Goal: Information Seeking & Learning: Learn about a topic

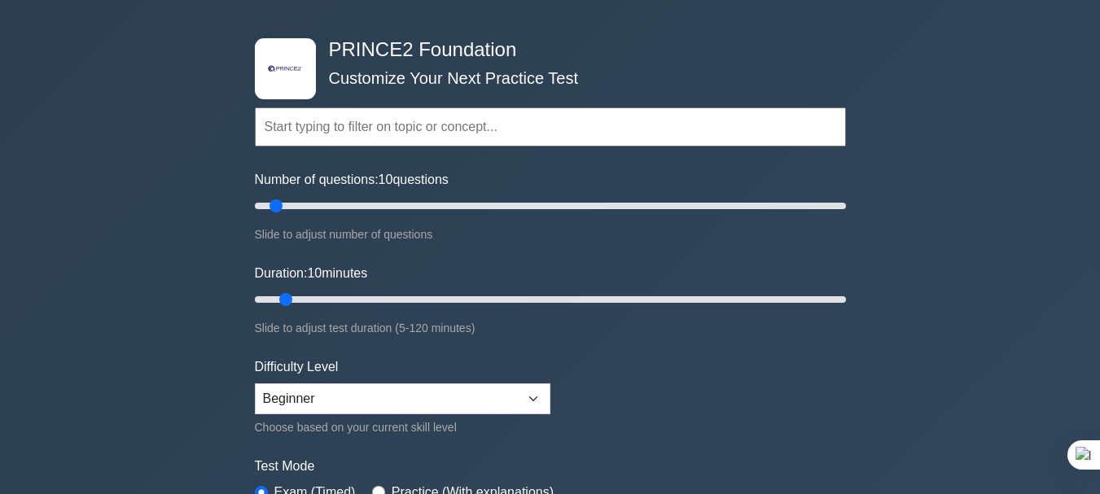
scroll to position [81, 0]
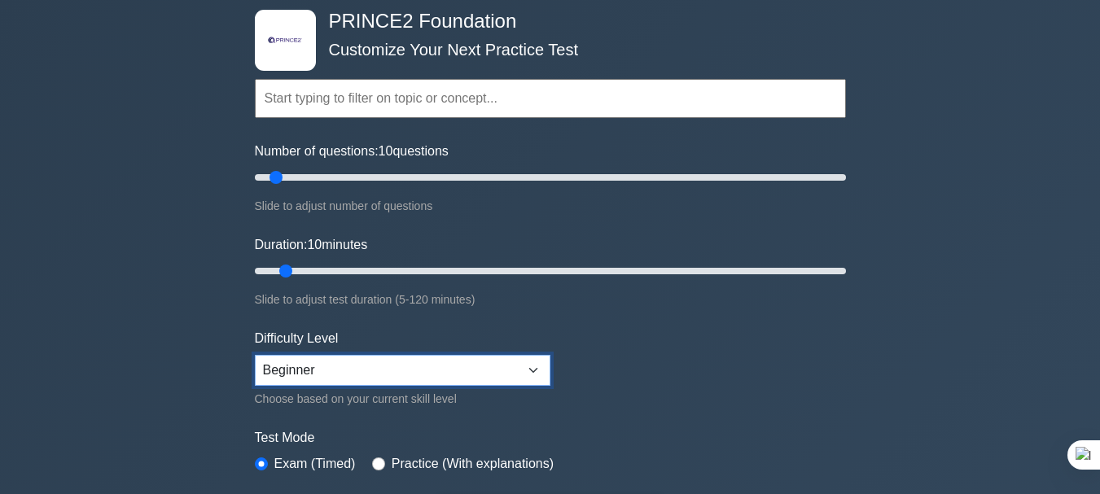
click at [376, 363] on select "Beginner Intermediate Expert" at bounding box center [403, 370] width 296 height 31
click at [255, 355] on select "Beginner Intermediate Expert" at bounding box center [403, 370] width 296 height 31
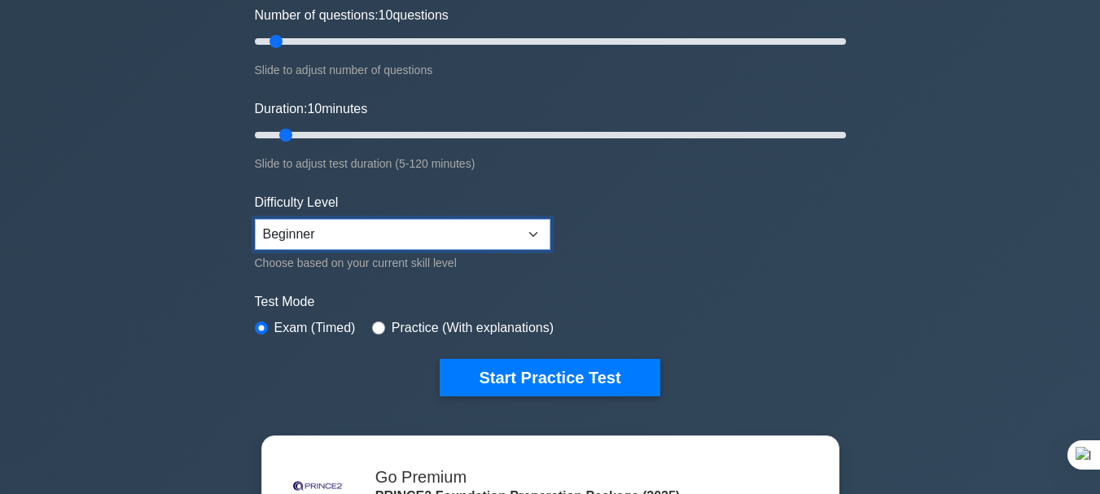
scroll to position [244, 0]
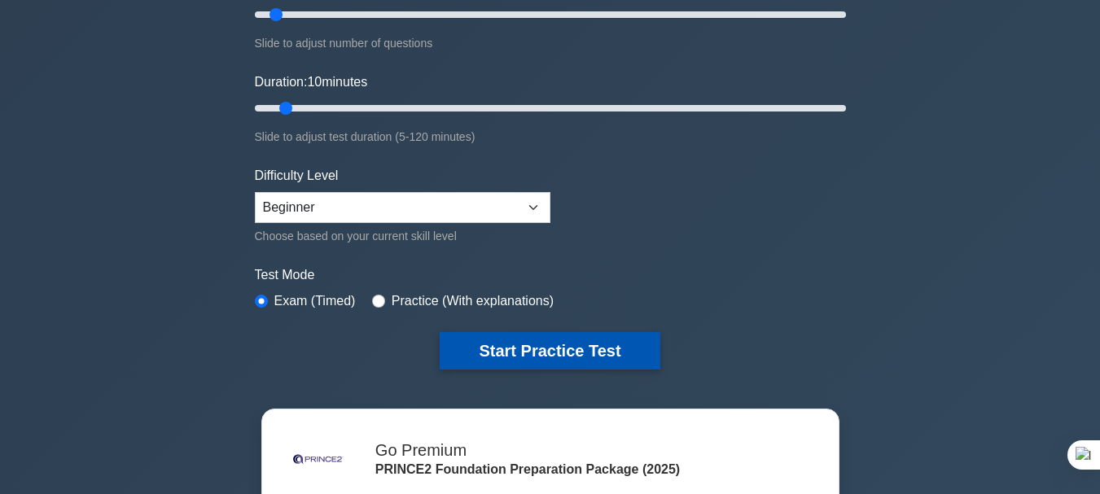
click at [534, 349] on button "Start Practice Test" at bounding box center [550, 350] width 220 height 37
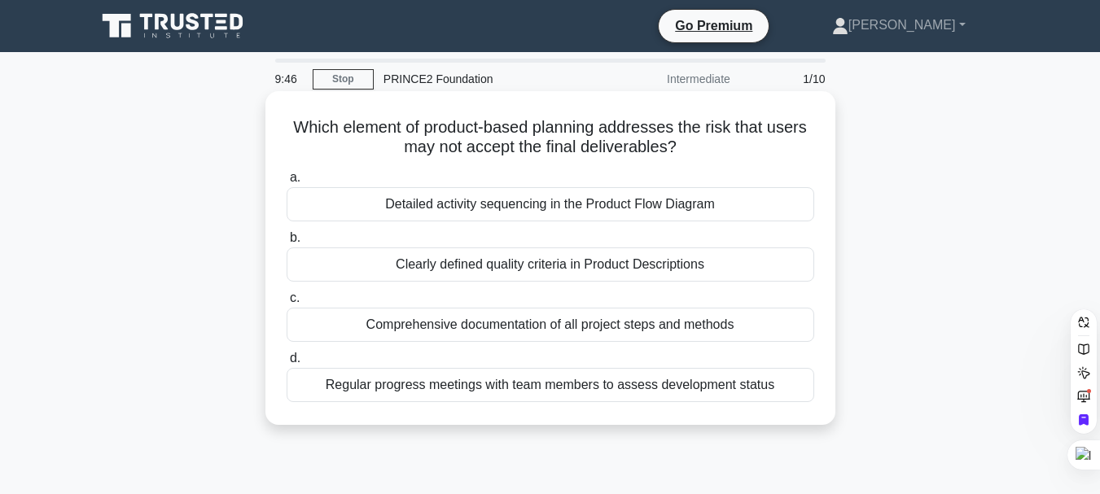
drag, startPoint x: 289, startPoint y: 132, endPoint x: 802, endPoint y: 384, distance: 571.2
click at [802, 384] on div "Which element of product-based planning addresses the risk that users may not a…" at bounding box center [550, 258] width 557 height 321
click at [806, 376] on div "Regular progress meetings with team members to assess development status" at bounding box center [551, 385] width 528 height 34
click at [287, 364] on input "d. Regular progress meetings with team members to assess development status" at bounding box center [287, 359] width 0 height 11
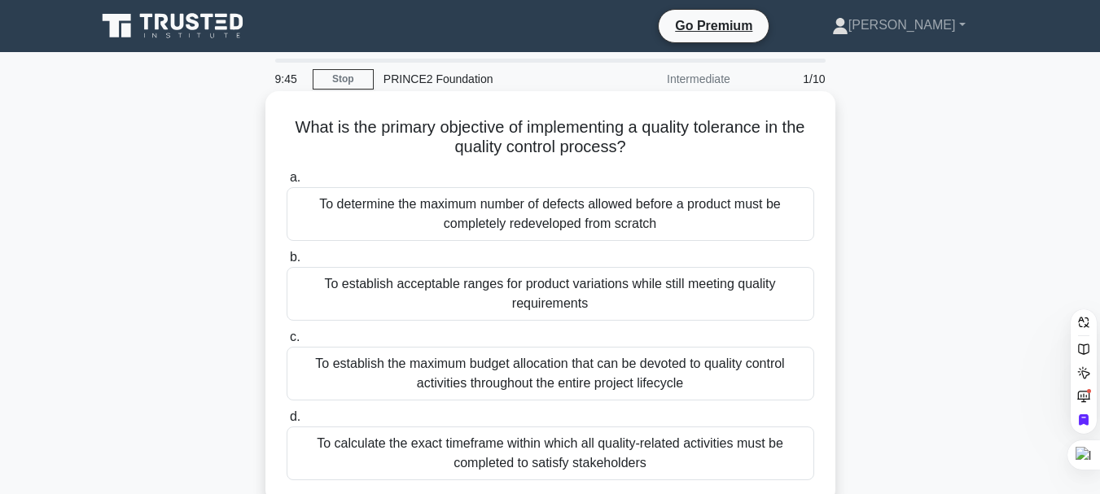
copy div "Which element of product-based planning addresses the risk that users may not a…"
click at [343, 121] on h5 "What is the primary objective of implementing a quality tolerance in the qualit…" at bounding box center [550, 137] width 531 height 41
copy body "Dan Profile Settings 9:41 Stop PRINCE2 Foundation Intermediate 2/10 What is the…"
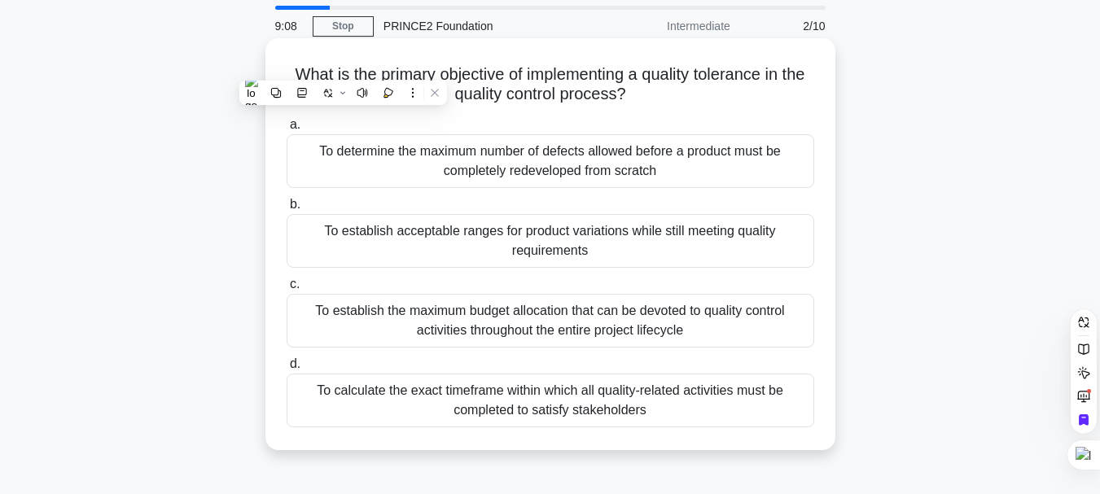
scroll to position [163, 0]
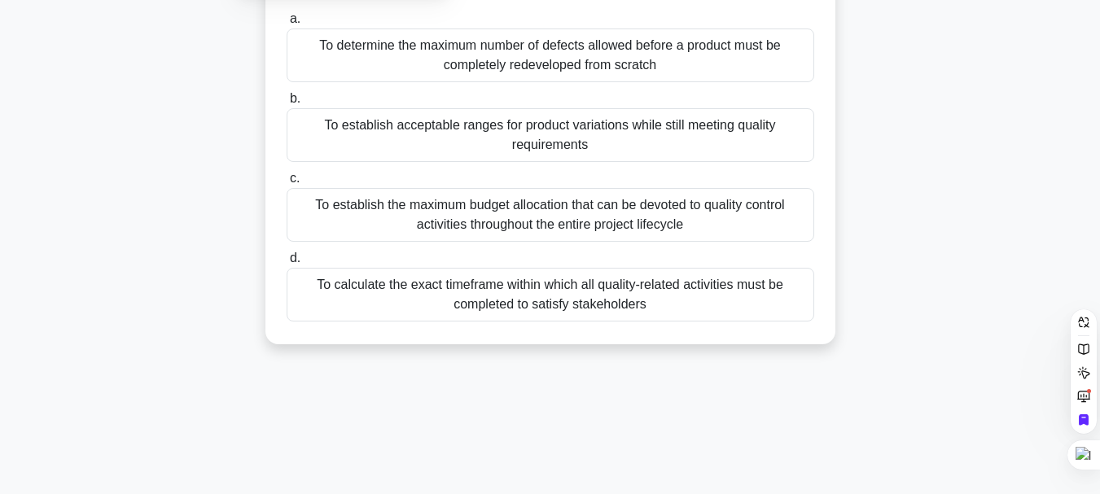
click at [942, 182] on div "What is the primary objective of implementing a quality tolerance in the qualit…" at bounding box center [550, 148] width 929 height 432
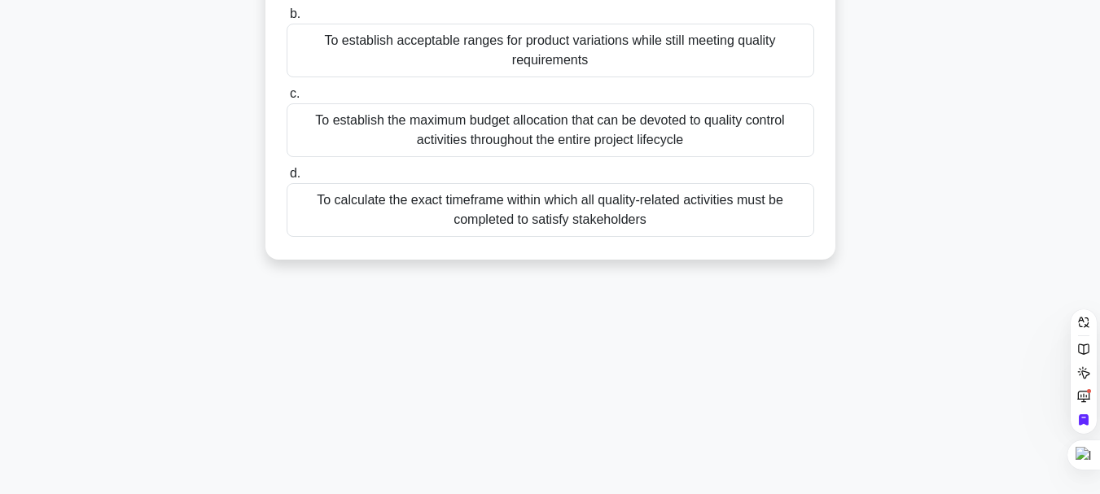
scroll to position [244, 0]
click at [531, 217] on div "To calculate the exact timeframe within which all quality-related activities mu…" at bounding box center [551, 209] width 528 height 54
click at [287, 178] on input "d. To calculate the exact timeframe within which all quality-related activities…" at bounding box center [287, 173] width 0 height 11
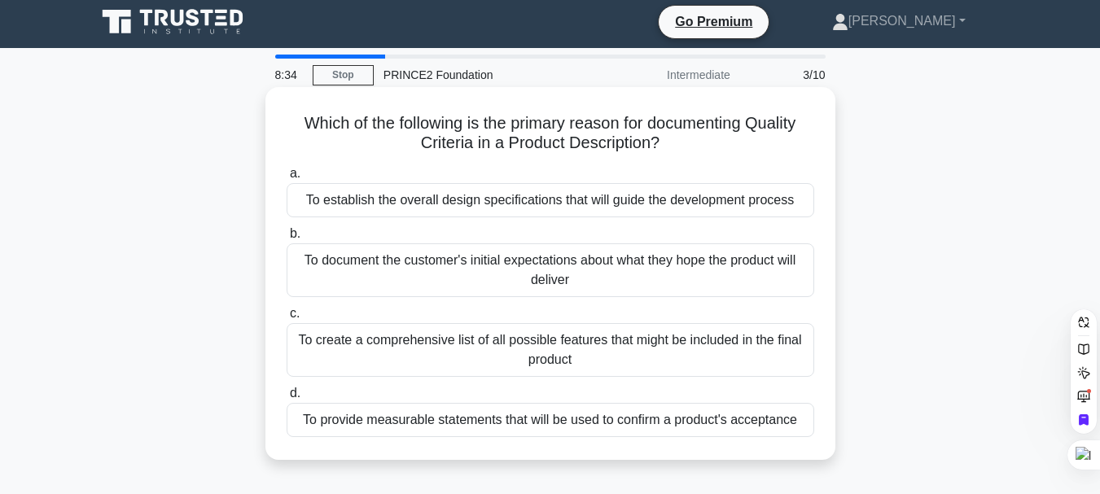
scroll to position [0, 0]
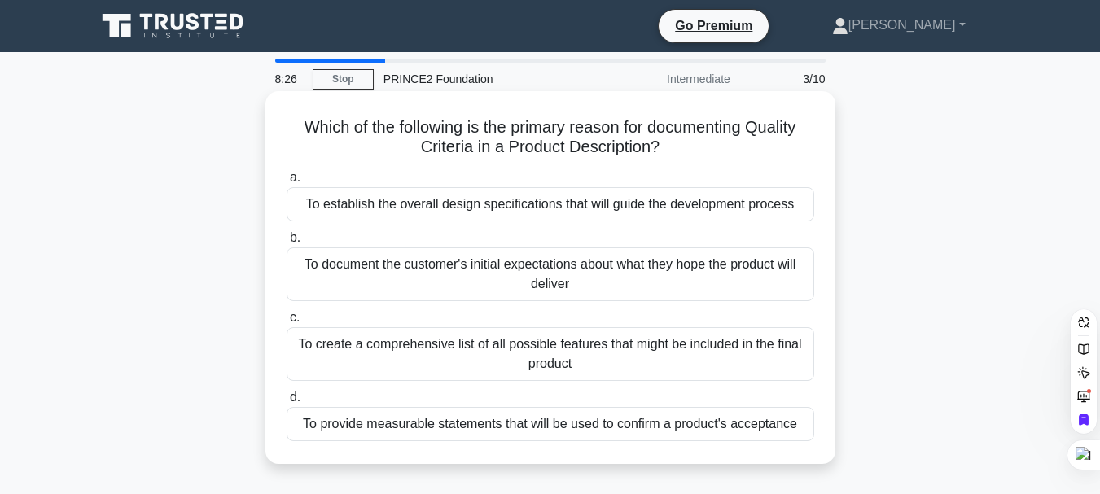
drag, startPoint x: 294, startPoint y: 125, endPoint x: 813, endPoint y: 427, distance: 600.0
click at [813, 427] on div "Which of the following is the primary reason for documenting Quality Criteria i…" at bounding box center [550, 278] width 557 height 360
copy div "Which of the following is the primary reason for documenting Quality Criteria i…"
click at [450, 209] on div "To establish the overall design specifications that will guide the development …" at bounding box center [551, 204] width 528 height 34
click at [287, 183] on input "a. To establish the overall design specifications that will guide the developme…" at bounding box center [287, 178] width 0 height 11
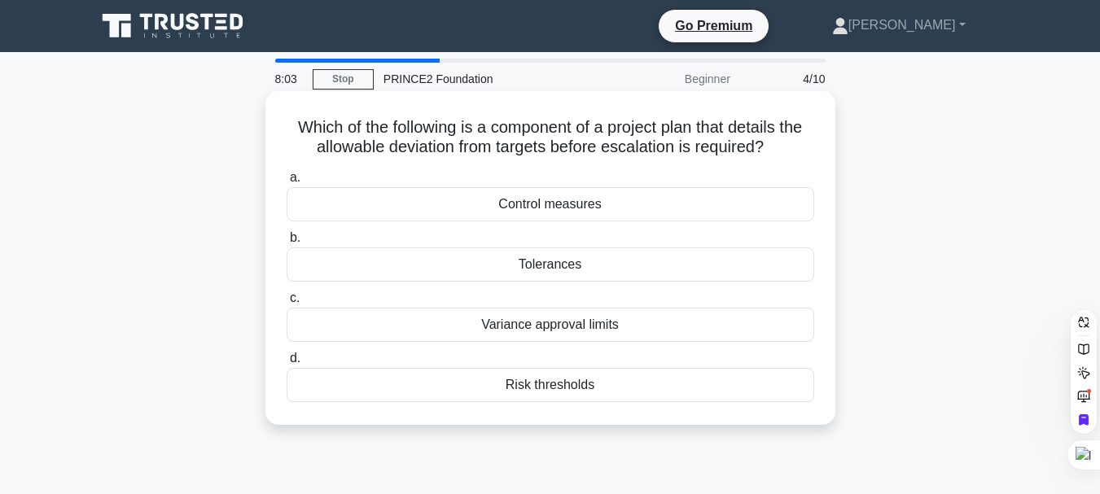
drag, startPoint x: 273, startPoint y: 123, endPoint x: 648, endPoint y: 417, distance: 476.9
click at [648, 417] on div "Which of the following is a component of a project plan that details the allowa…" at bounding box center [550, 258] width 557 height 321
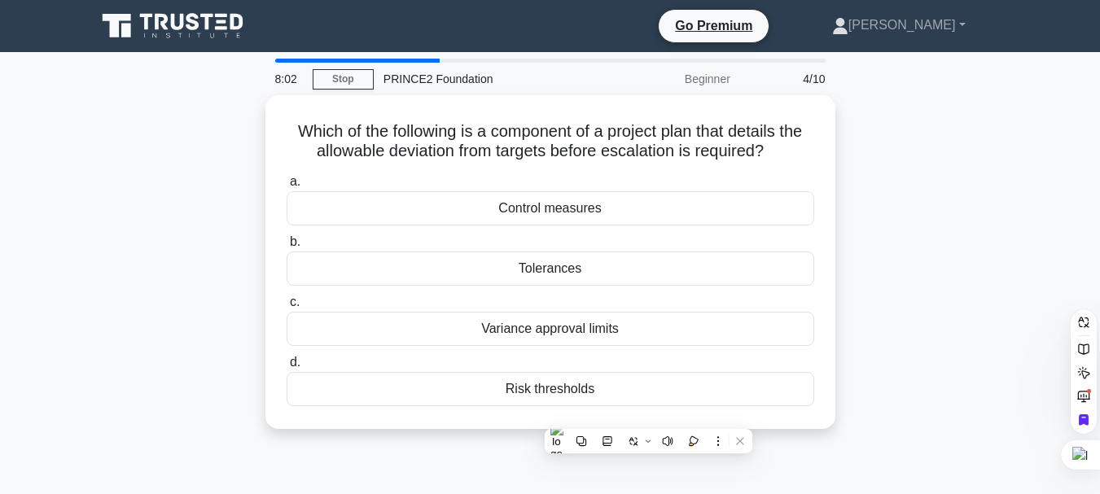
copy div "Which of the following is a component of a project plan that details the allowa…"
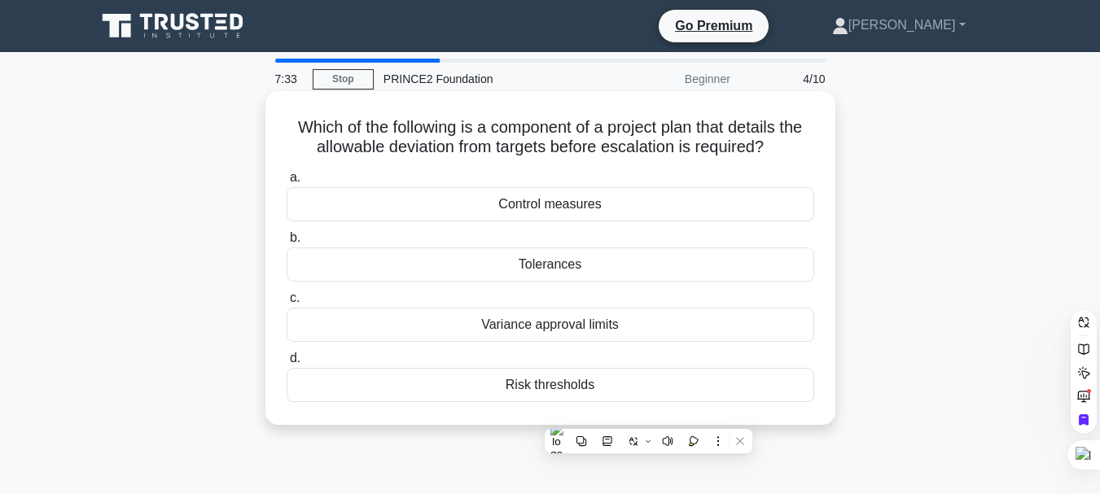
click at [551, 329] on div "Variance approval limits" at bounding box center [551, 325] width 528 height 34
click at [287, 304] on input "c. Variance approval limits" at bounding box center [287, 298] width 0 height 11
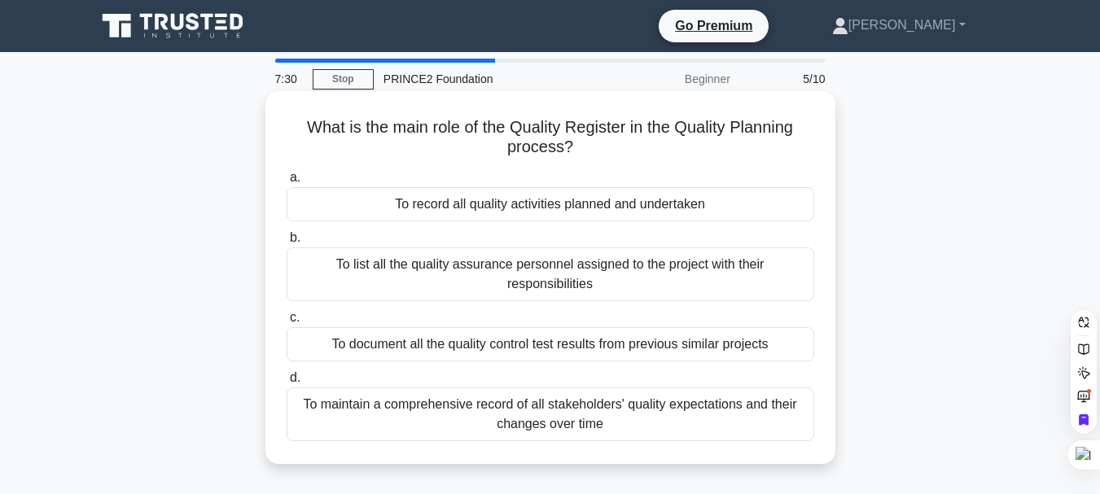
drag, startPoint x: 298, startPoint y: 122, endPoint x: 612, endPoint y: 441, distance: 447.6
click at [612, 441] on div "What is the main role of the Quality Register in the Quality Planning process? …" at bounding box center [550, 278] width 557 height 360
copy div "What is the main role of the Quality Register in the Quality Planning process? …"
click at [539, 267] on div "To list all the quality assurance personnel assigned to the project with their …" at bounding box center [551, 275] width 528 height 54
click at [287, 244] on input "b. To list all the quality assurance personnel assigned to the project with the…" at bounding box center [287, 238] width 0 height 11
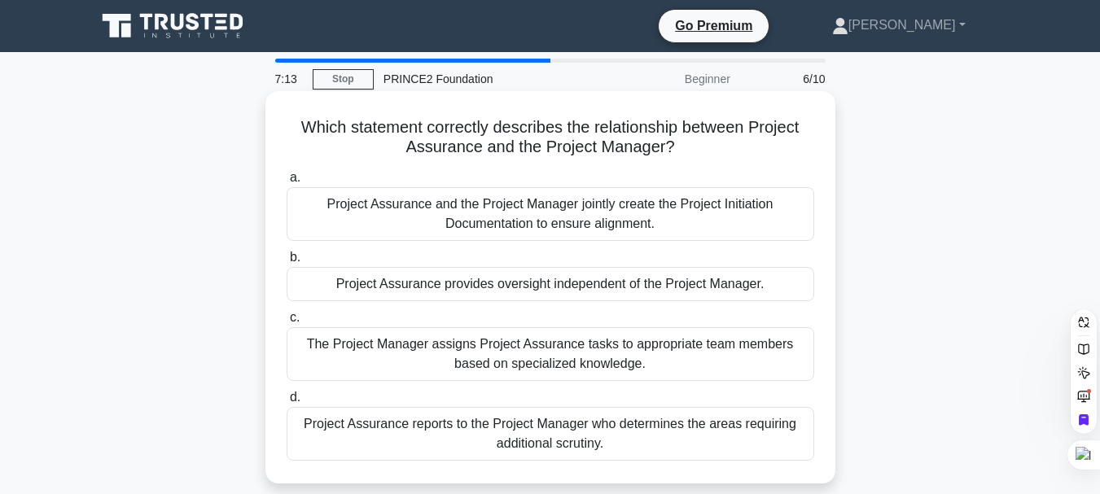
drag, startPoint x: 309, startPoint y: 143, endPoint x: 692, endPoint y: 446, distance: 488.8
click at [692, 446] on div "Which statement correctly describes the relationship between Project Assurance …" at bounding box center [550, 288] width 557 height 380
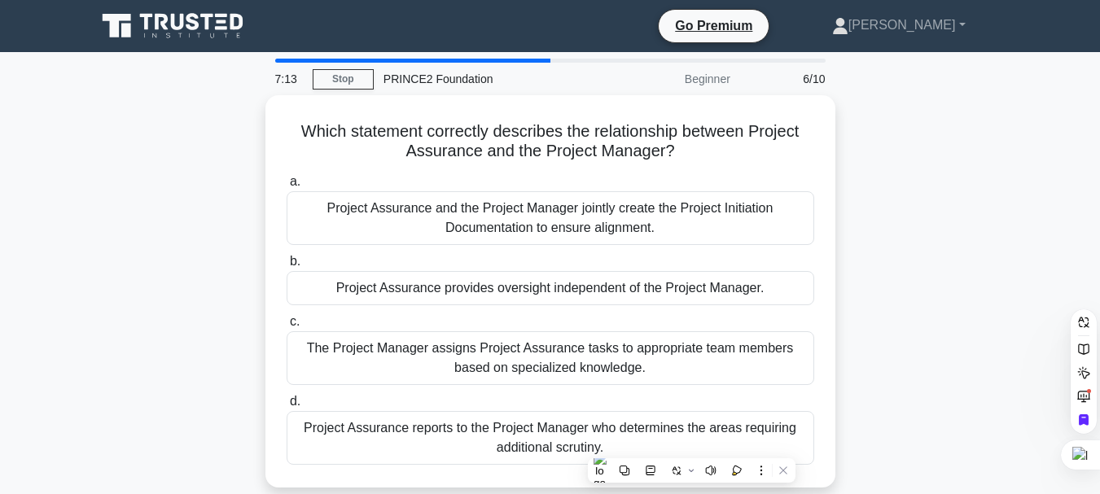
copy div "Which statement correctly describes the relationship between Project Assurance …"
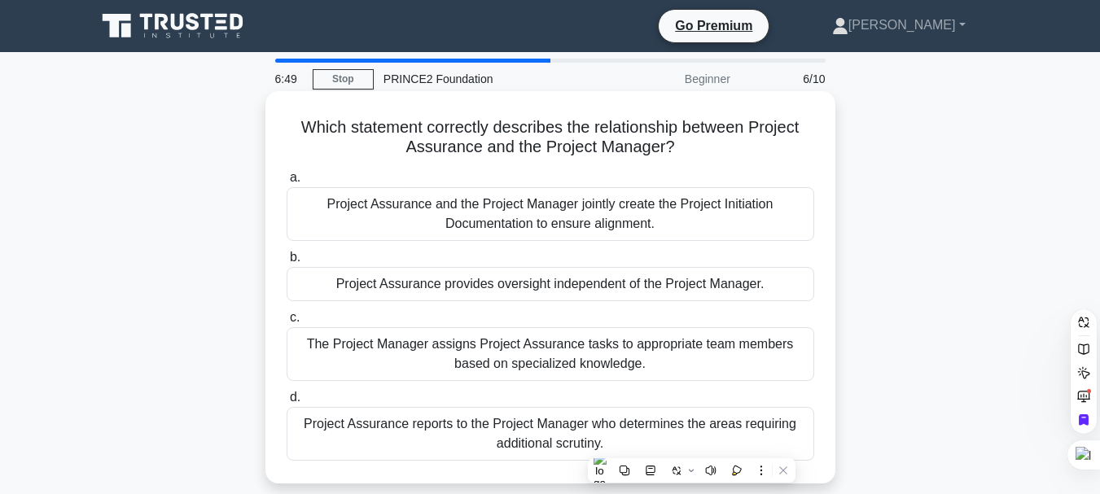
click at [530, 345] on div "The Project Manager assigns Project Assurance tasks to appropriate team members…" at bounding box center [551, 354] width 528 height 54
click at [287, 323] on input "c. The Project Manager assigns Project Assurance tasks to appropriate team memb…" at bounding box center [287, 318] width 0 height 11
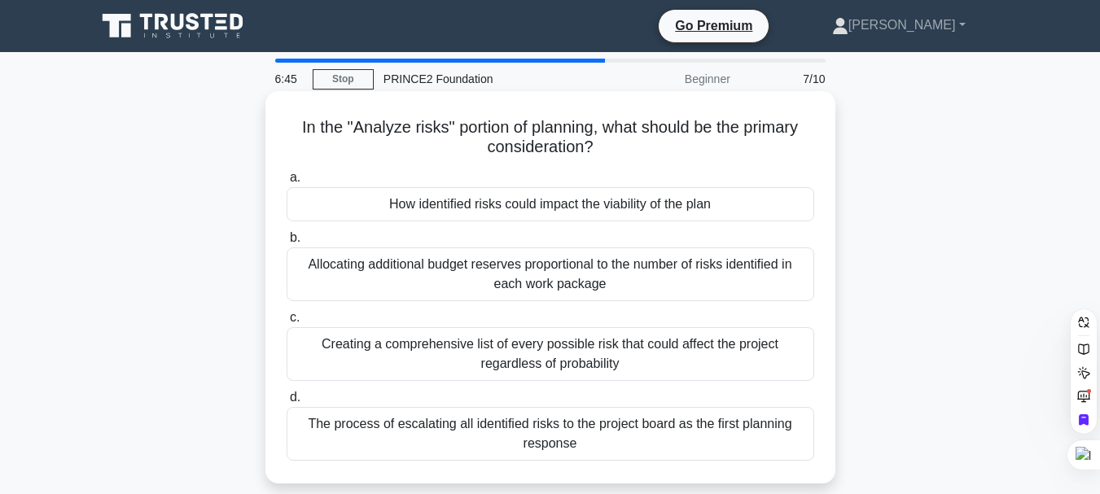
drag, startPoint x: 291, startPoint y: 128, endPoint x: 693, endPoint y: 458, distance: 520.3
click at [693, 458] on div "In the "Analyze risks" portion of planning, what should be the primary consider…" at bounding box center [550, 288] width 557 height 380
copy div "In the "Analyze risks" portion of planning, what should be the primary consider…"
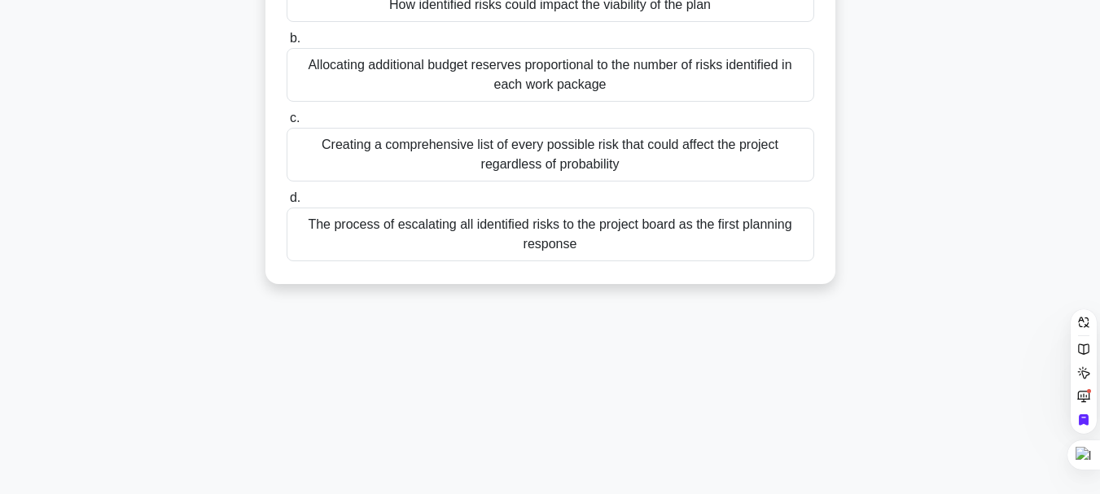
scroll to position [326, 0]
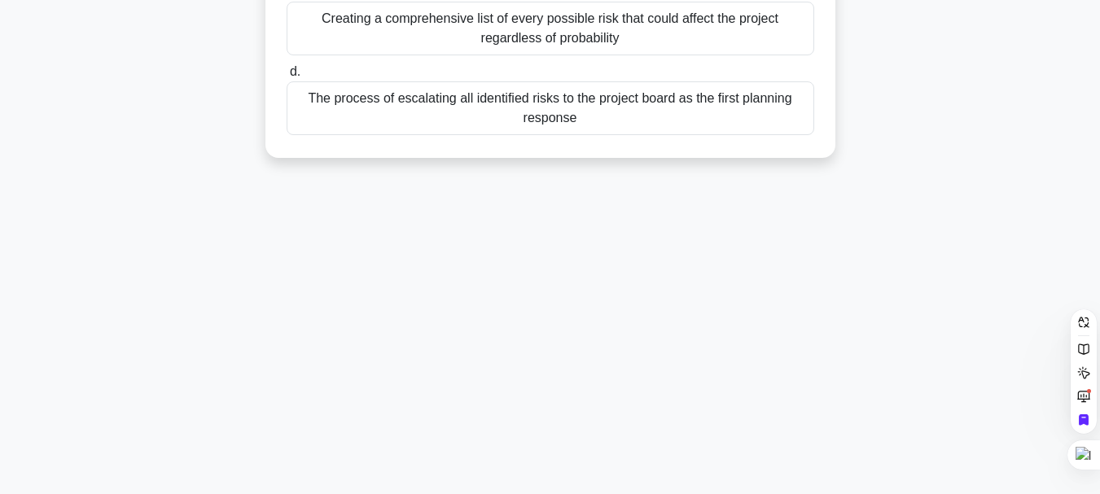
click at [555, 13] on div "Creating a comprehensive list of every possible risk that could affect the proj…" at bounding box center [551, 29] width 528 height 54
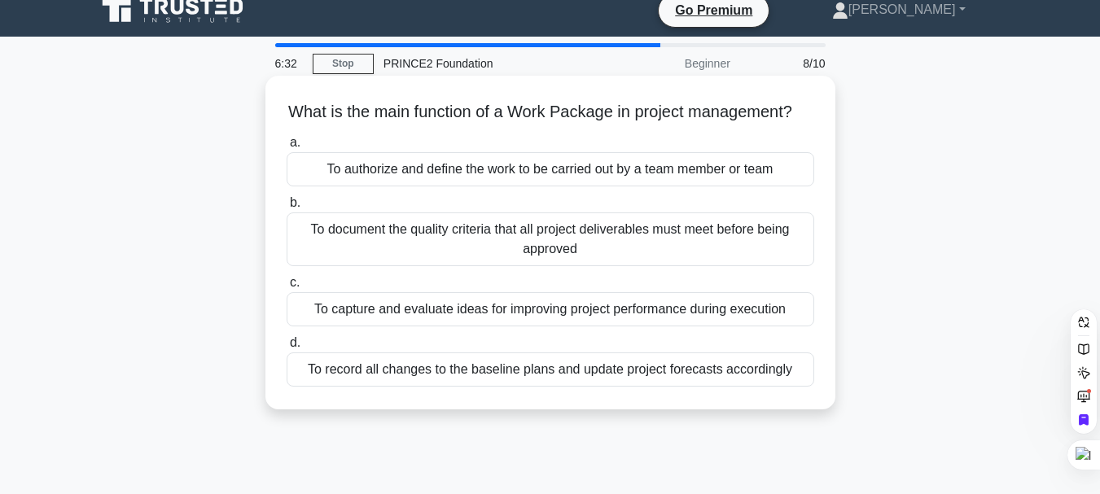
scroll to position [0, 0]
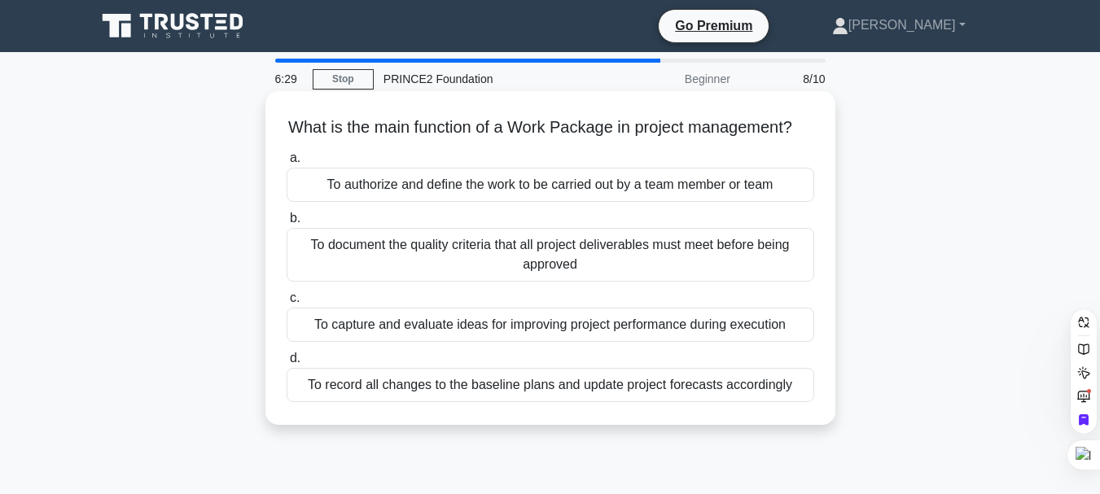
drag, startPoint x: 292, startPoint y: 129, endPoint x: 815, endPoint y: 418, distance: 597.6
click at [815, 418] on div "What is the main function of a Work Package in project management? .spinner_0XT…" at bounding box center [550, 258] width 557 height 321
copy div "What is the main function of a Work Package in project management? .spinner_0XT…"
click at [534, 342] on div "To capture and evaluate ideas for improving project performance during execution" at bounding box center [551, 325] width 528 height 34
click at [287, 304] on input "c. To capture and evaluate ideas for improving project performance during execu…" at bounding box center [287, 298] width 0 height 11
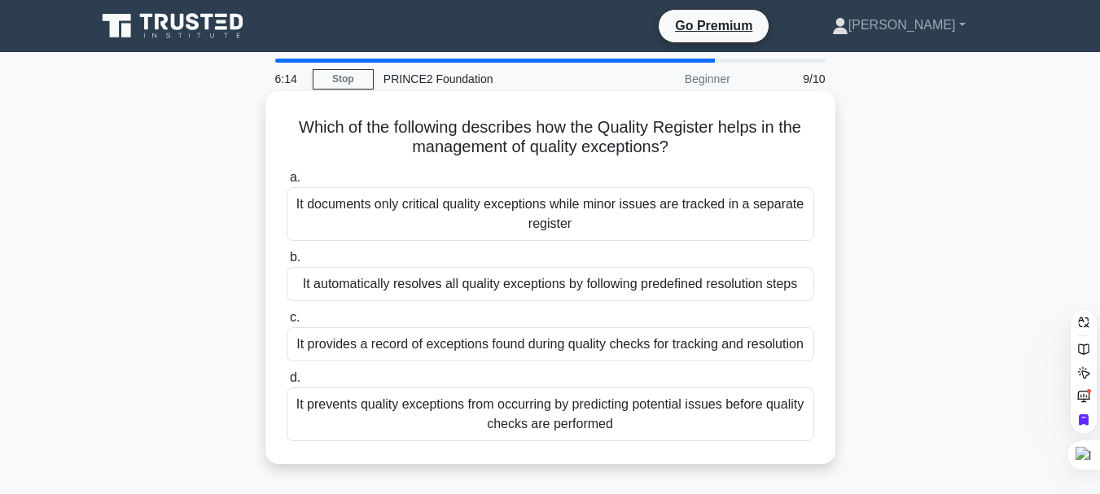
drag, startPoint x: 293, startPoint y: 127, endPoint x: 637, endPoint y: 421, distance: 452.4
click at [637, 421] on div "Which of the following describes how the Quality Register helps in the manageme…" at bounding box center [550, 278] width 557 height 360
copy div "Which of the following describes how the Quality Register helps in the manageme…"
click at [564, 216] on div "It documents only critical quality exceptions while minor issues are tracked in…" at bounding box center [551, 214] width 528 height 54
click at [287, 183] on input "a. It documents only critical quality exceptions while minor issues are tracked…" at bounding box center [287, 178] width 0 height 11
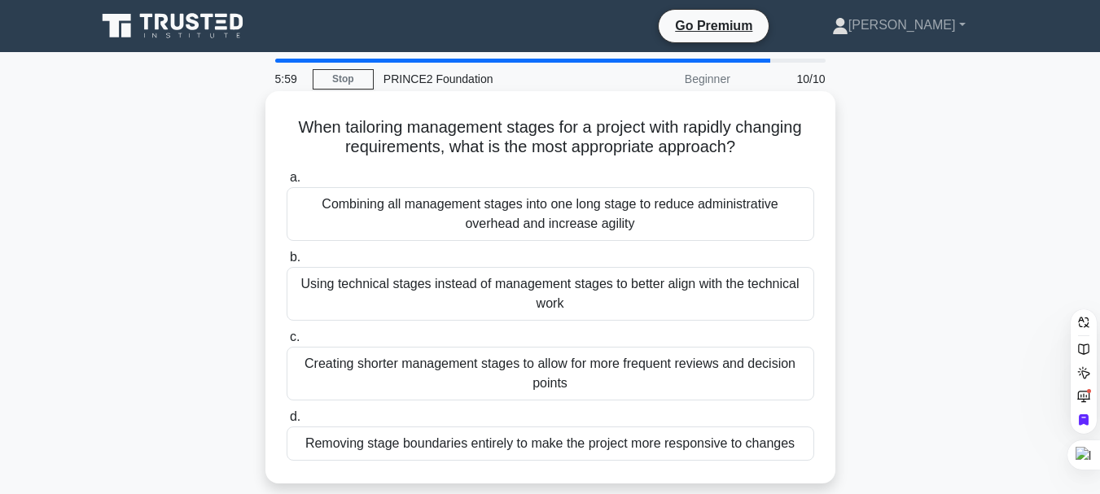
drag, startPoint x: 292, startPoint y: 130, endPoint x: 835, endPoint y: 447, distance: 628.3
click at [835, 447] on div "When tailoring management stages for a project with rapidly changing requiremen…" at bounding box center [551, 287] width 570 height 393
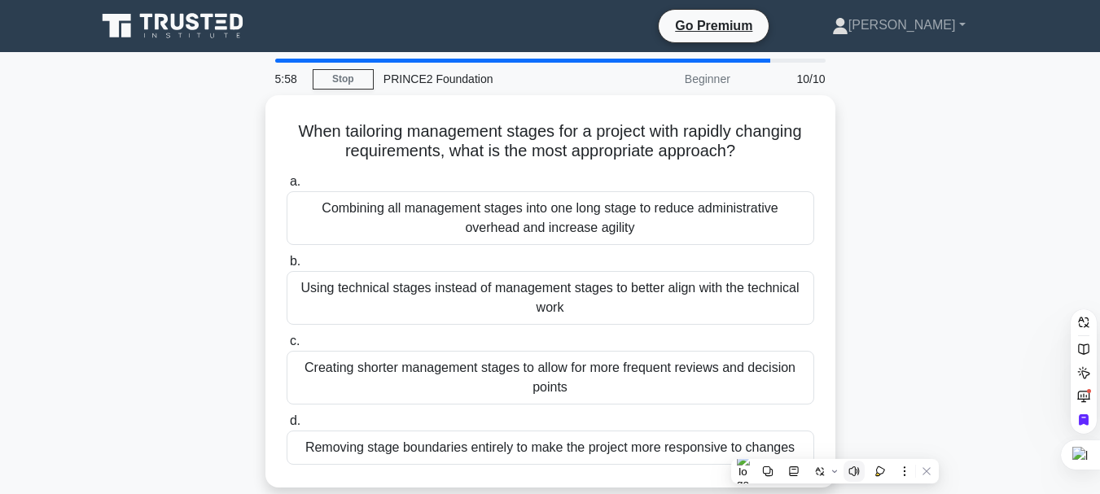
copy div "When tailoring management stages for a project with rapidly changing requiremen…"
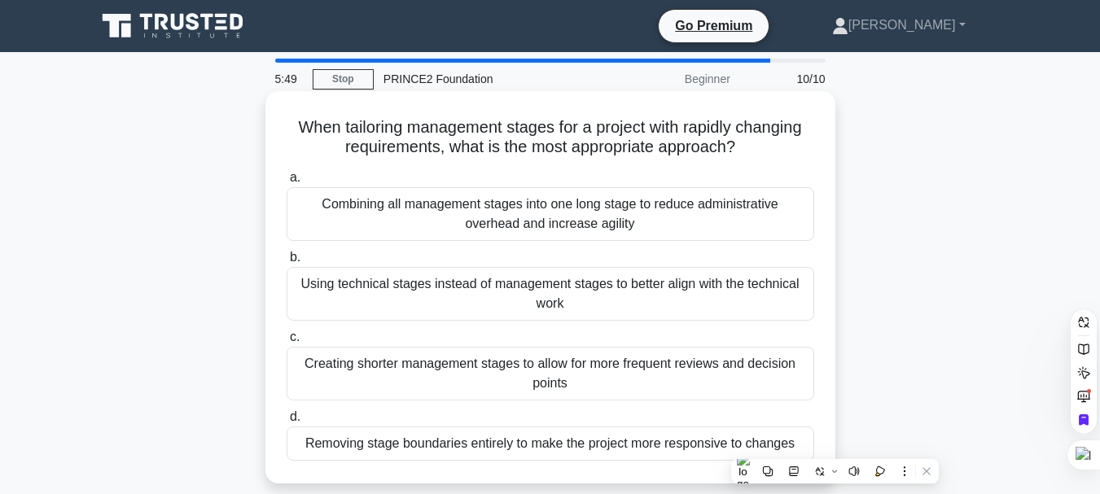
click at [563, 362] on div "Creating shorter management stages to allow for more frequent reviews and decis…" at bounding box center [551, 374] width 528 height 54
click at [287, 343] on input "c. Creating shorter management stages to allow for more frequent reviews and de…" at bounding box center [287, 337] width 0 height 11
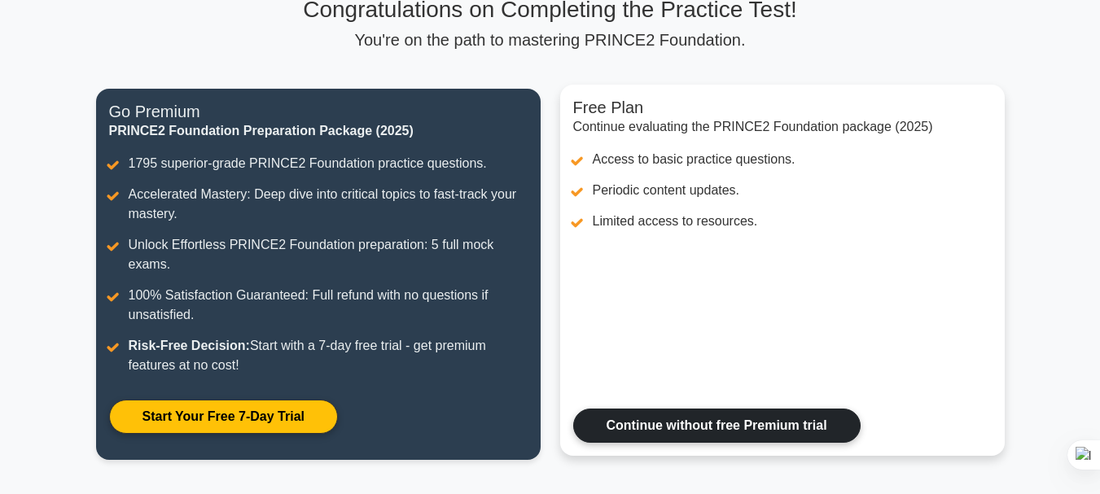
scroll to position [163, 0]
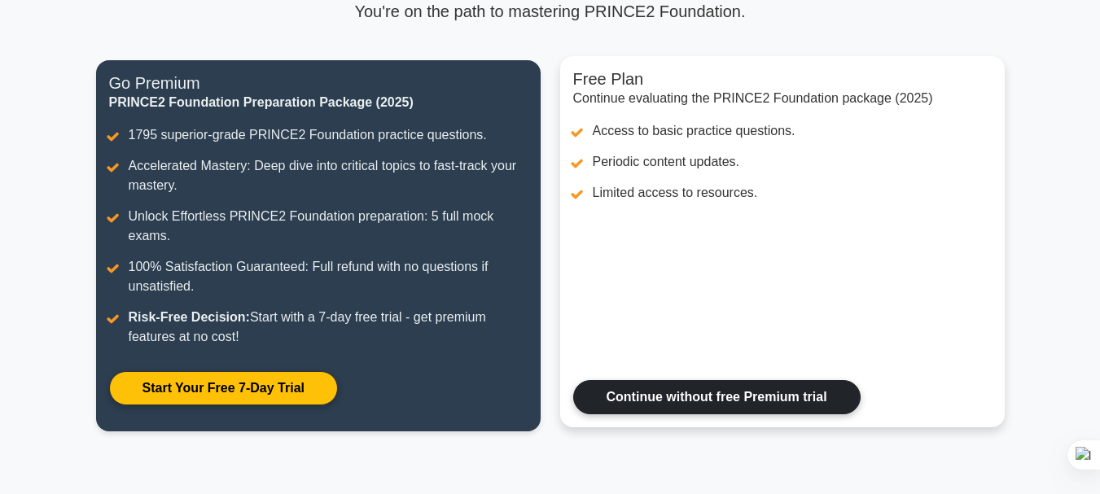
click at [727, 396] on link "Continue without free Premium trial" at bounding box center [717, 397] width 288 height 34
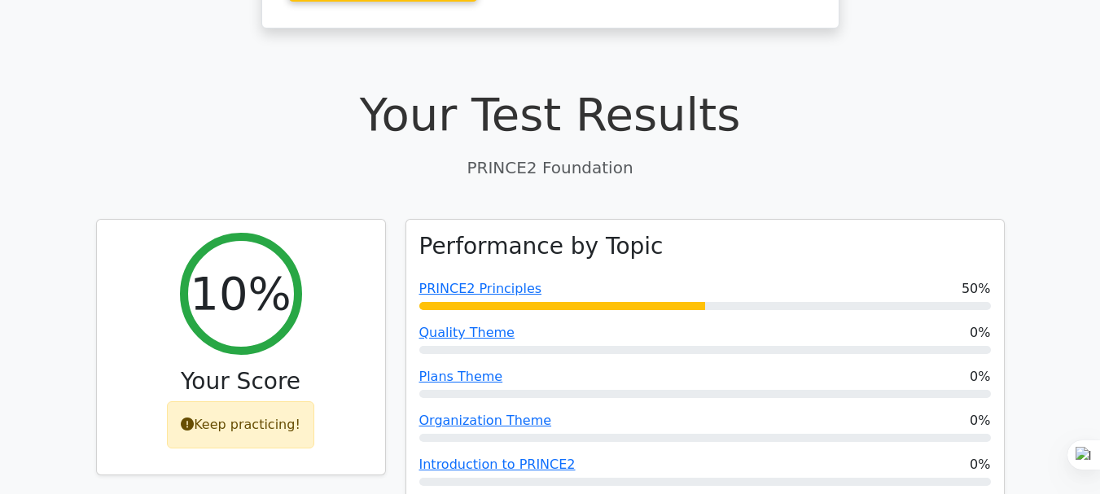
scroll to position [489, 0]
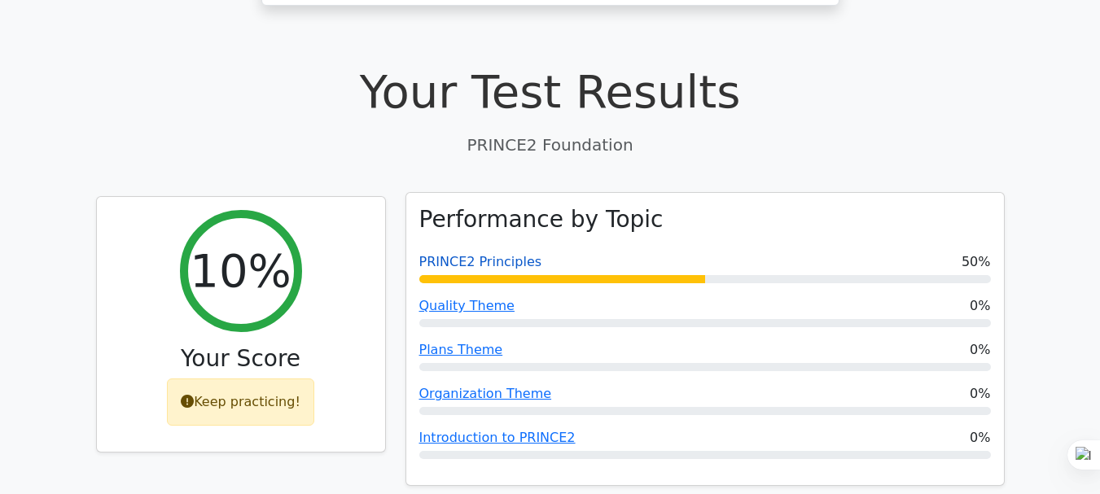
click at [478, 254] on link "PRINCE2 Principles" at bounding box center [480, 261] width 123 height 15
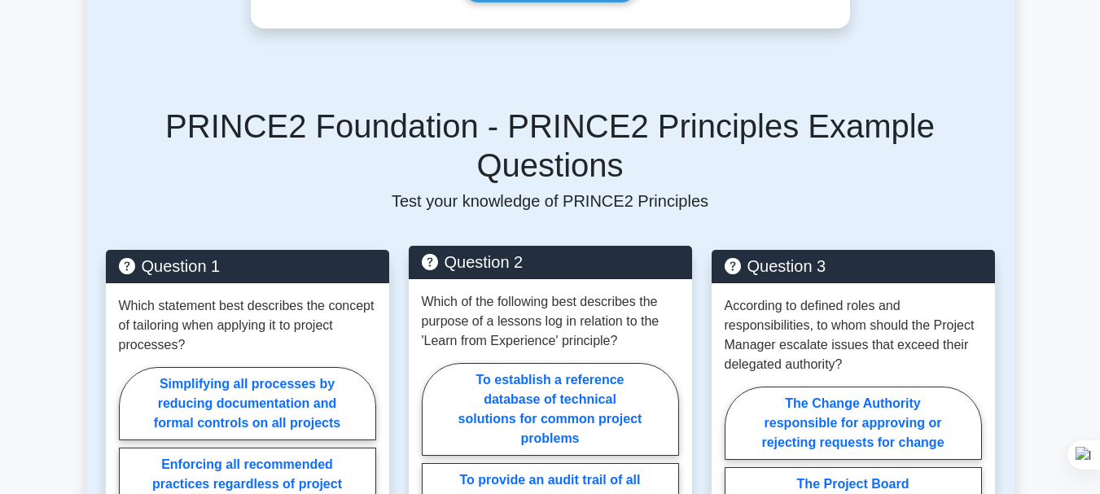
scroll to position [1059, 0]
